Goal: Transaction & Acquisition: Purchase product/service

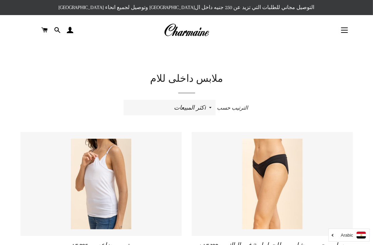
click at [372, 41] on header "التنقل في الموقع ابدأ كولكشن الربيع / صيفى25" at bounding box center [186, 30] width 373 height 30
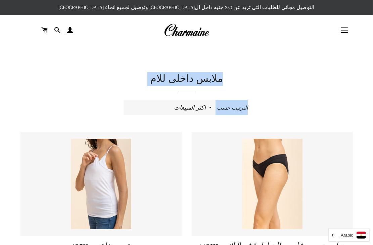
drag, startPoint x: 372, startPoint y: 41, endPoint x: 382, endPoint y: 55, distance: 16.6
click at [373, 55] on html "البحث ابدأ كولكشن الربيع / صيفى25 توسيع القائمة الفرعية كولكشن الربيع / صيفى25 …" at bounding box center [186, 179] width 373 height 358
drag, startPoint x: 382, startPoint y: 55, endPoint x: 362, endPoint y: 44, distance: 22.1
click at [362, 44] on header "التنقل في الموقع ابدأ كولكشن الربيع / صيفى25" at bounding box center [186, 30] width 373 height 30
click at [205, 100] on select "ظهرت اكثر المبيعات أبجديا من الألف إلى الياء ابجديا من الياء الى الالف السعر ال…" at bounding box center [169, 107] width 92 height 15
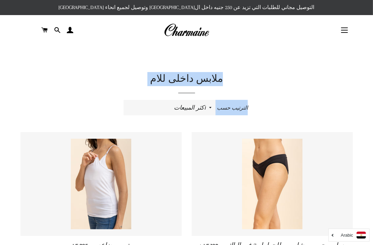
select select "manual"
click at [123, 100] on select "ظهرت اكثر المبيعات أبجديا من الألف إلى الياء ابجديا من الياء الى الالف السعر ال…" at bounding box center [169, 107] width 92 height 15
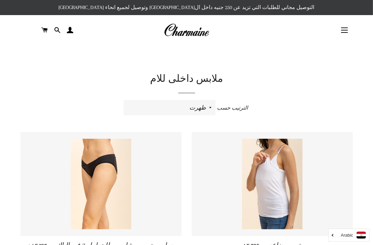
click at [284, 129] on div "ملابس داخلى للام الترتيب حسب ظهرت اكثر المبيعات أبجديا من الألف إلى الياء ابجدي…" at bounding box center [186, 163] width 332 height 183
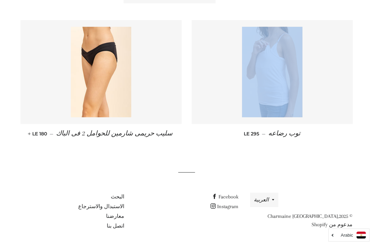
scroll to position [101, 0]
